Goal: Check status: Check status

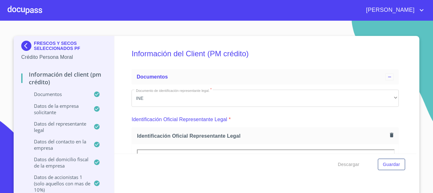
click at [36, 17] on div at bounding box center [25, 10] width 35 height 20
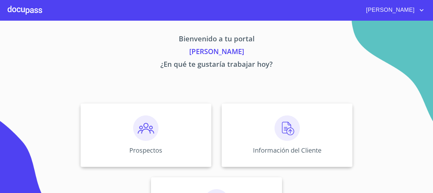
click at [400, 13] on span "[PERSON_NAME]" at bounding box center [390, 10] width 56 height 10
click at [340, 15] on div at bounding box center [216, 96] width 433 height 193
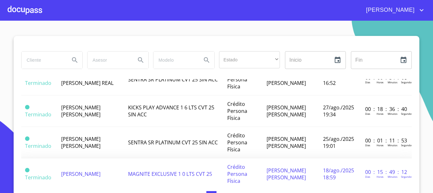
scroll to position [190, 0]
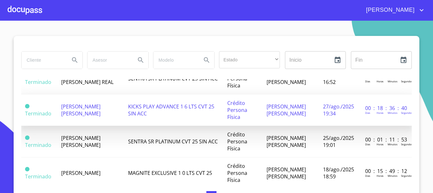
click at [71, 106] on span "[PERSON_NAME] [PERSON_NAME]" at bounding box center [80, 110] width 39 height 14
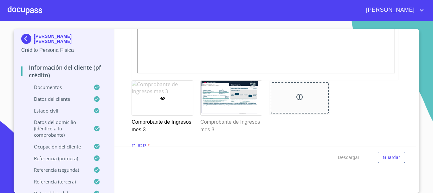
scroll to position [1174, 0]
